Goal: Book appointment/travel/reservation

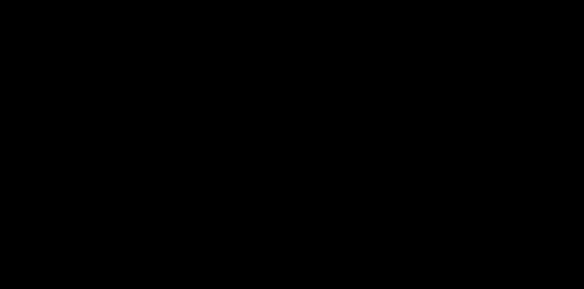
click at [584, 276] on div at bounding box center [292, 144] width 584 height 289
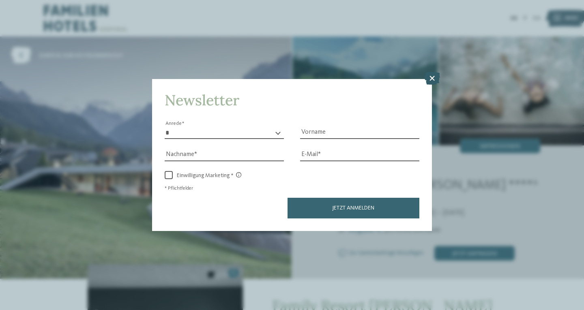
click at [429, 80] on icon at bounding box center [432, 78] width 16 height 13
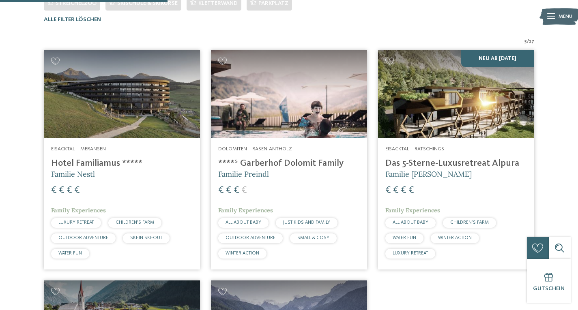
click at [440, 116] on img at bounding box center [456, 94] width 156 height 88
click at [306, 132] on img at bounding box center [289, 94] width 156 height 88
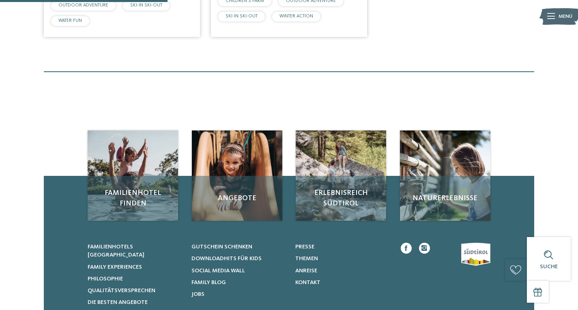
scroll to position [253, 0]
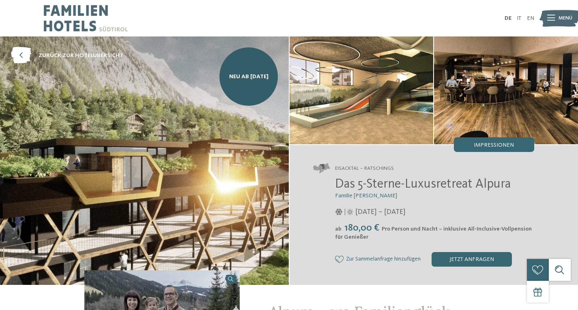
click at [209, 222] on img at bounding box center [144, 161] width 289 height 249
click at [338, 87] on img at bounding box center [362, 91] width 144 height 108
click at [349, 58] on img at bounding box center [362, 91] width 144 height 108
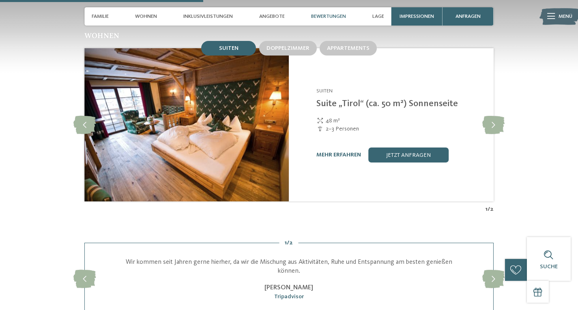
scroll to position [959, 0]
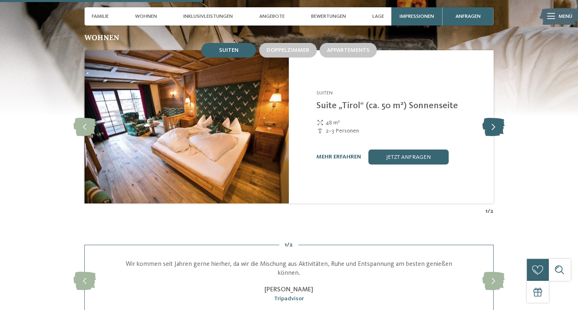
click at [495, 124] on icon at bounding box center [493, 127] width 22 height 18
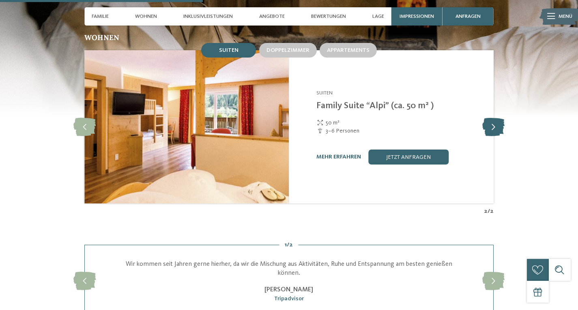
click at [495, 124] on icon at bounding box center [493, 127] width 22 height 18
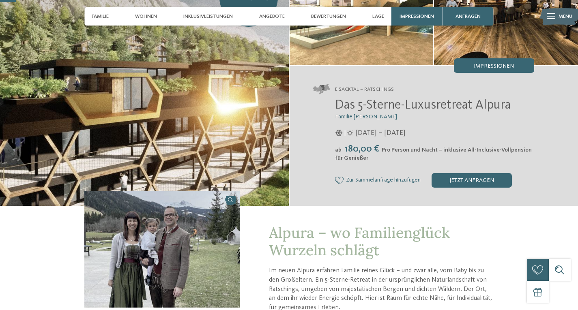
scroll to position [60, 0]
